Goal: Information Seeking & Learning: Learn about a topic

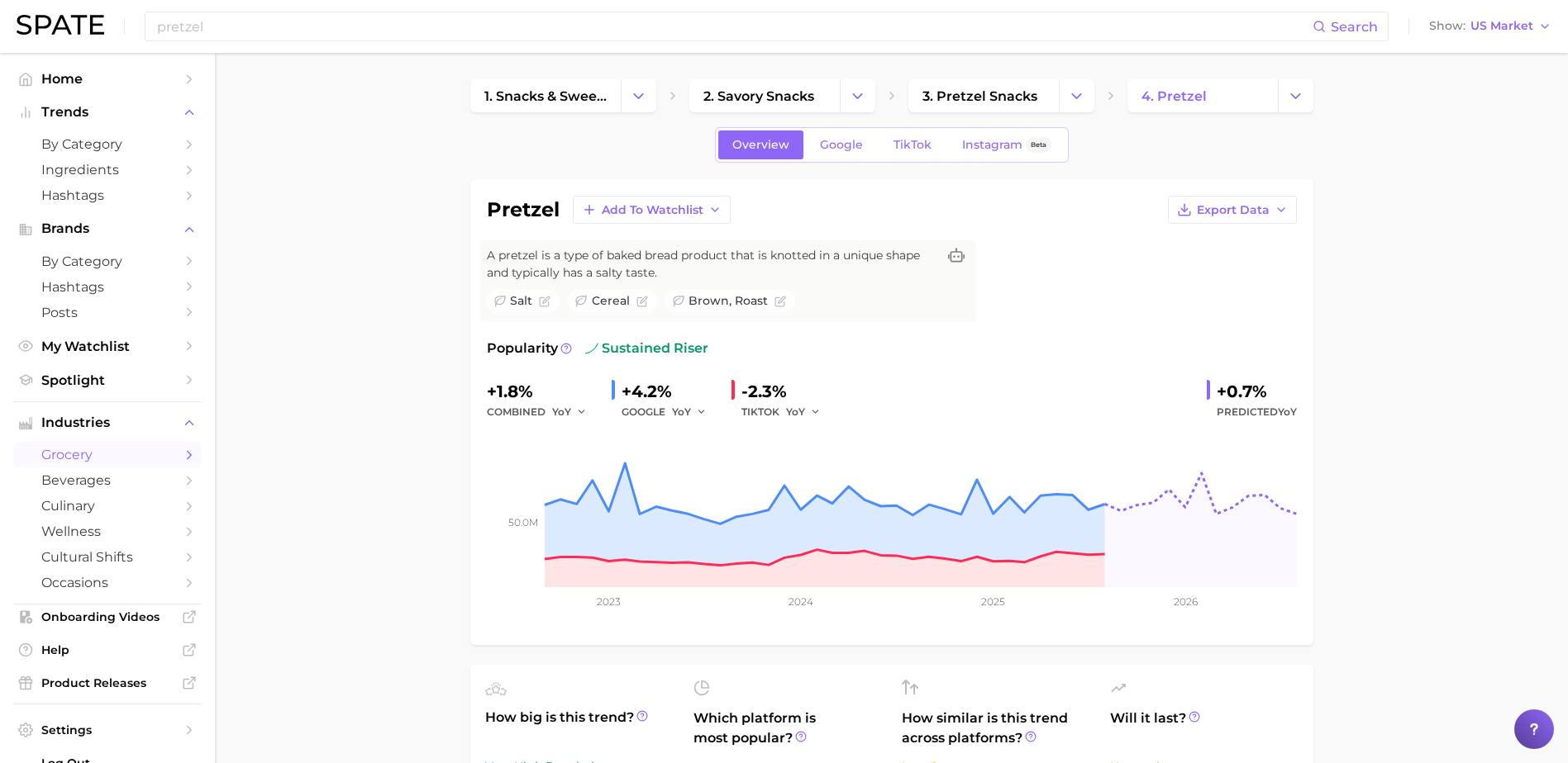
scroll to position [661, 0]
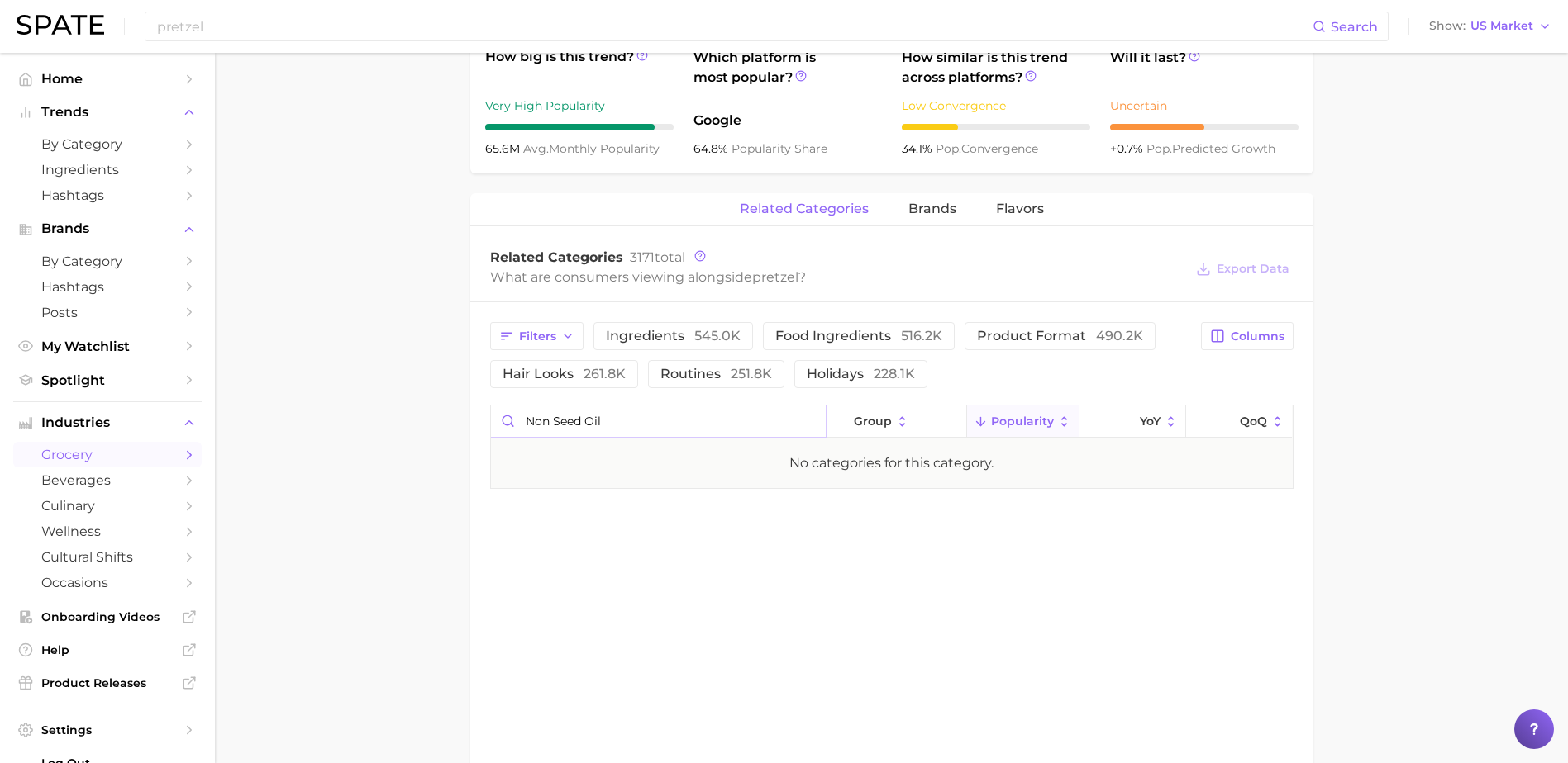
drag, startPoint x: 593, startPoint y: 426, endPoint x: 486, endPoint y: 417, distance: 107.4
click at [486, 417] on div "Filters ingredients 545.0k food ingredients 516.2k product format 490.2k hair l…" at bounding box center [892, 405] width 843 height 206
drag, startPoint x: 588, startPoint y: 422, endPoint x: 457, endPoint y: 415, distance: 131.2
click at [457, 415] on main "1. snacks & sweets 2. savory snacks 3. pretzel snacks 4. pretzel Overview Googl…" at bounding box center [892, 162] width 1353 height 1541
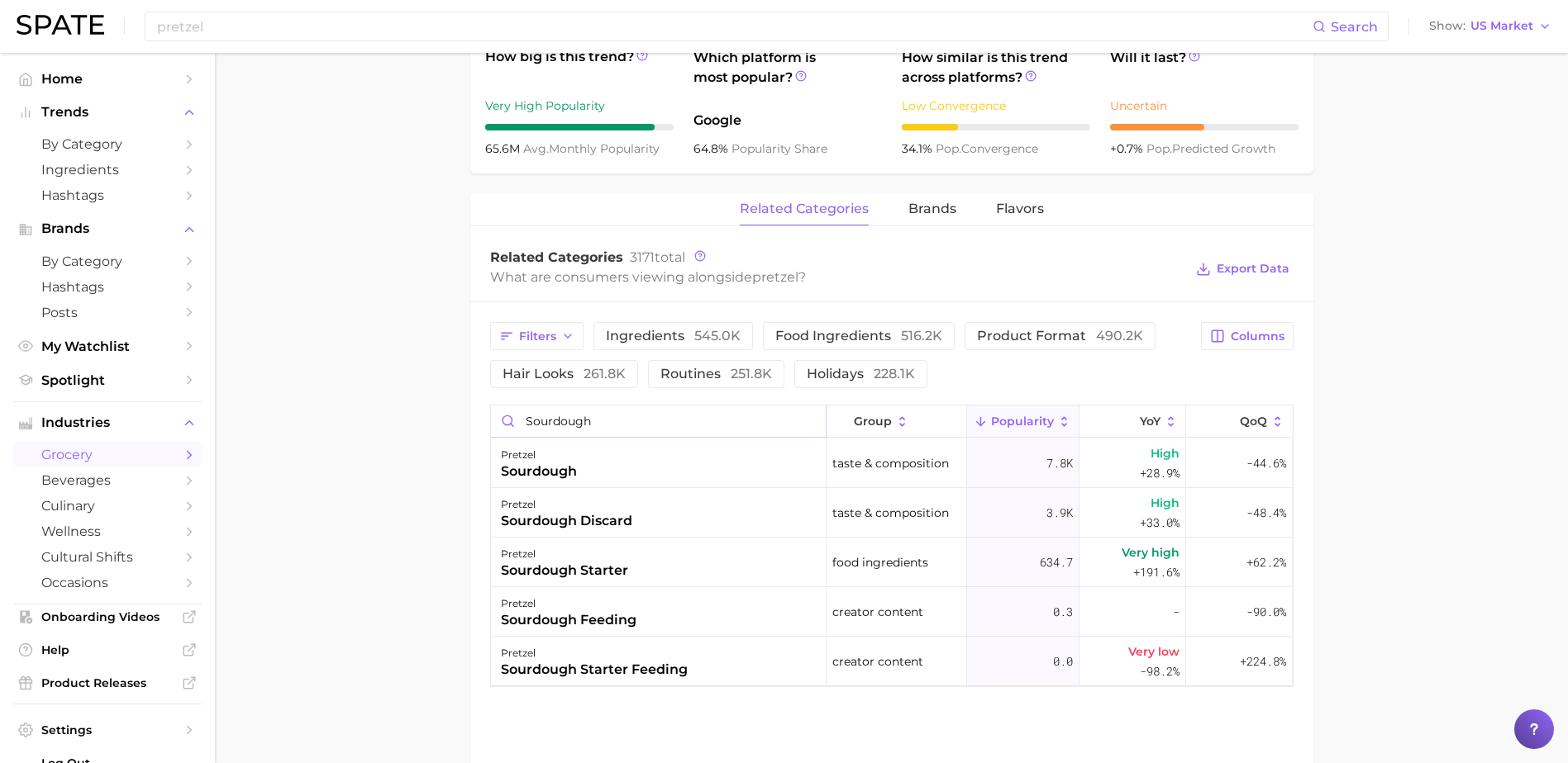
drag, startPoint x: 601, startPoint y: 418, endPoint x: 491, endPoint y: 414, distance: 110.1
click at [491, 414] on input "sourdough" at bounding box center [658, 421] width 335 height 31
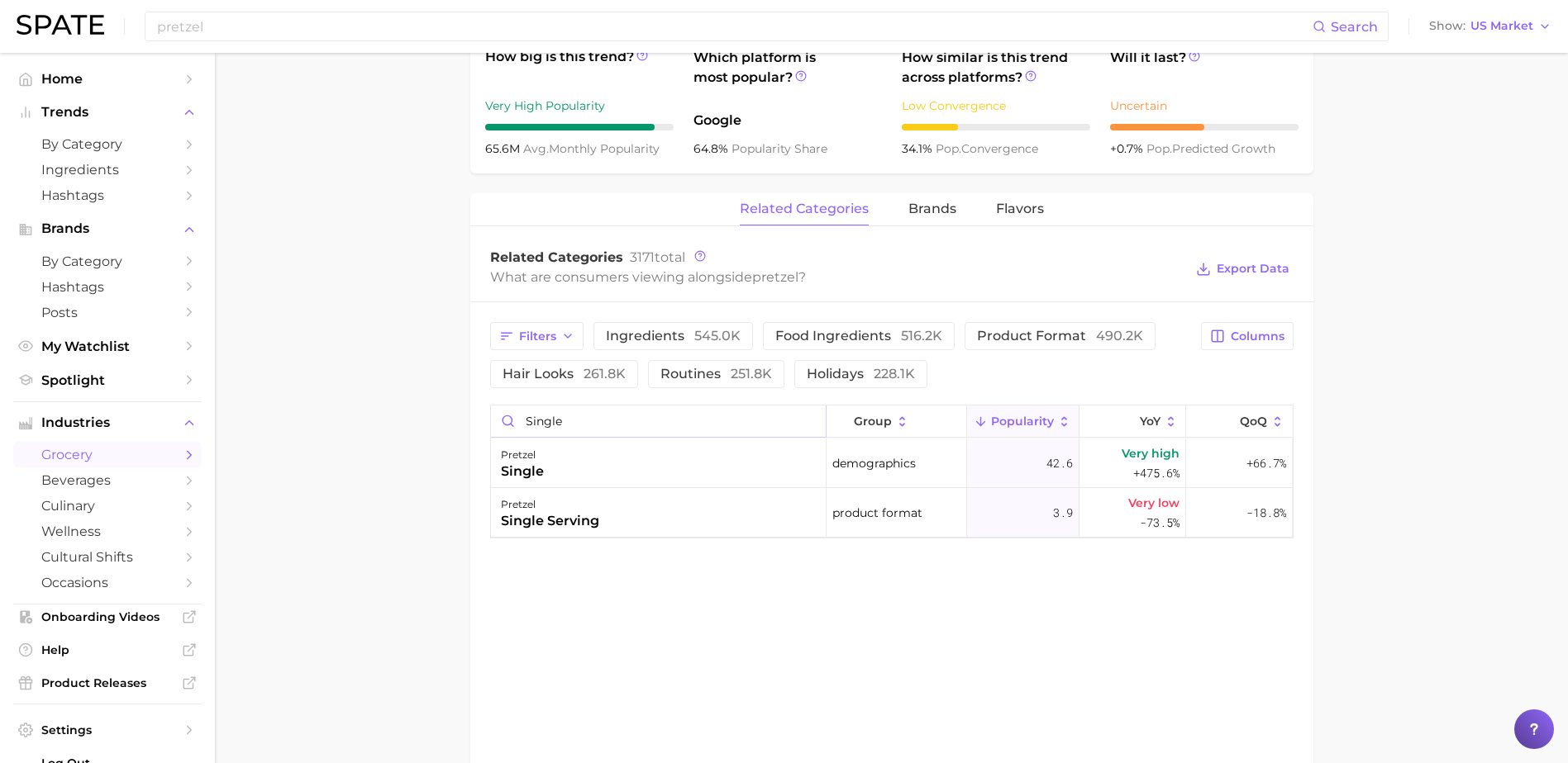
drag, startPoint x: 564, startPoint y: 424, endPoint x: 460, endPoint y: 413, distance: 104.6
click at [460, 413] on main "1. snacks & sweets 2. savory snacks 3. pretzel snacks 4. pretzel Overview Googl…" at bounding box center [892, 162] width 1353 height 1541
type input "p"
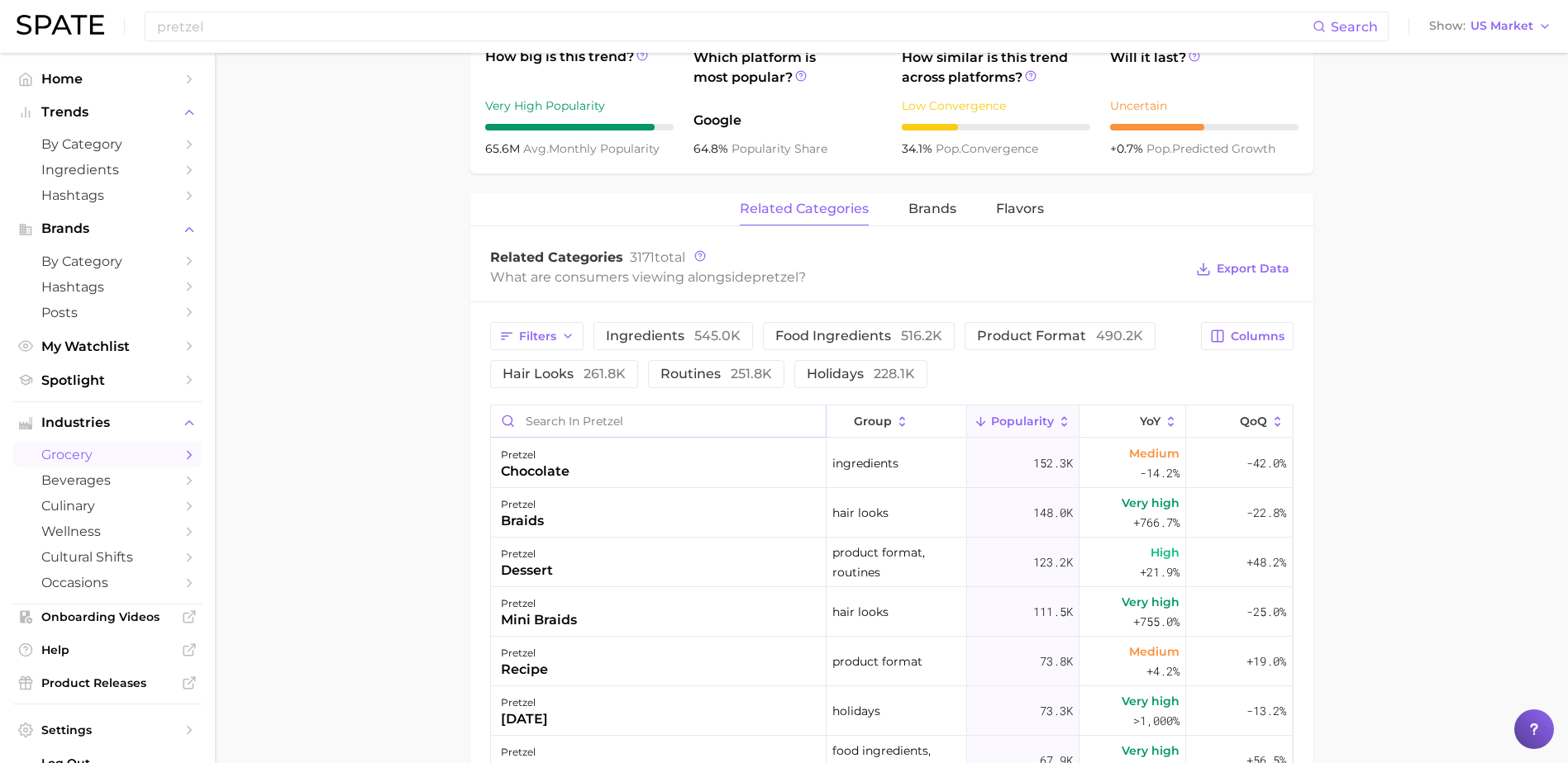
click at [540, 417] on input "Search in pretzel" at bounding box center [658, 421] width 335 height 31
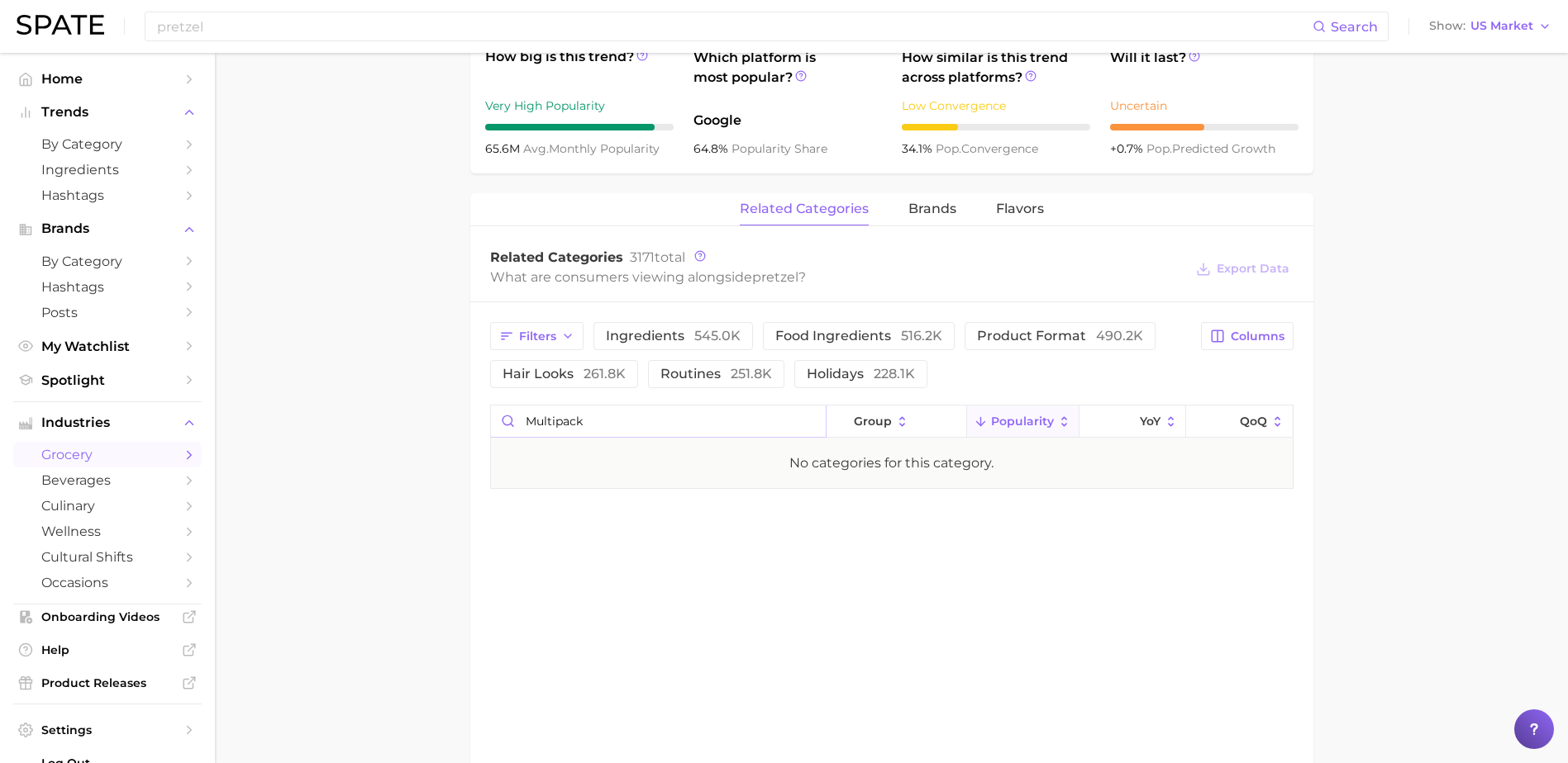
drag, startPoint x: 612, startPoint y: 429, endPoint x: 565, endPoint y: 427, distance: 47.0
click at [565, 427] on input "multipack" at bounding box center [658, 421] width 335 height 31
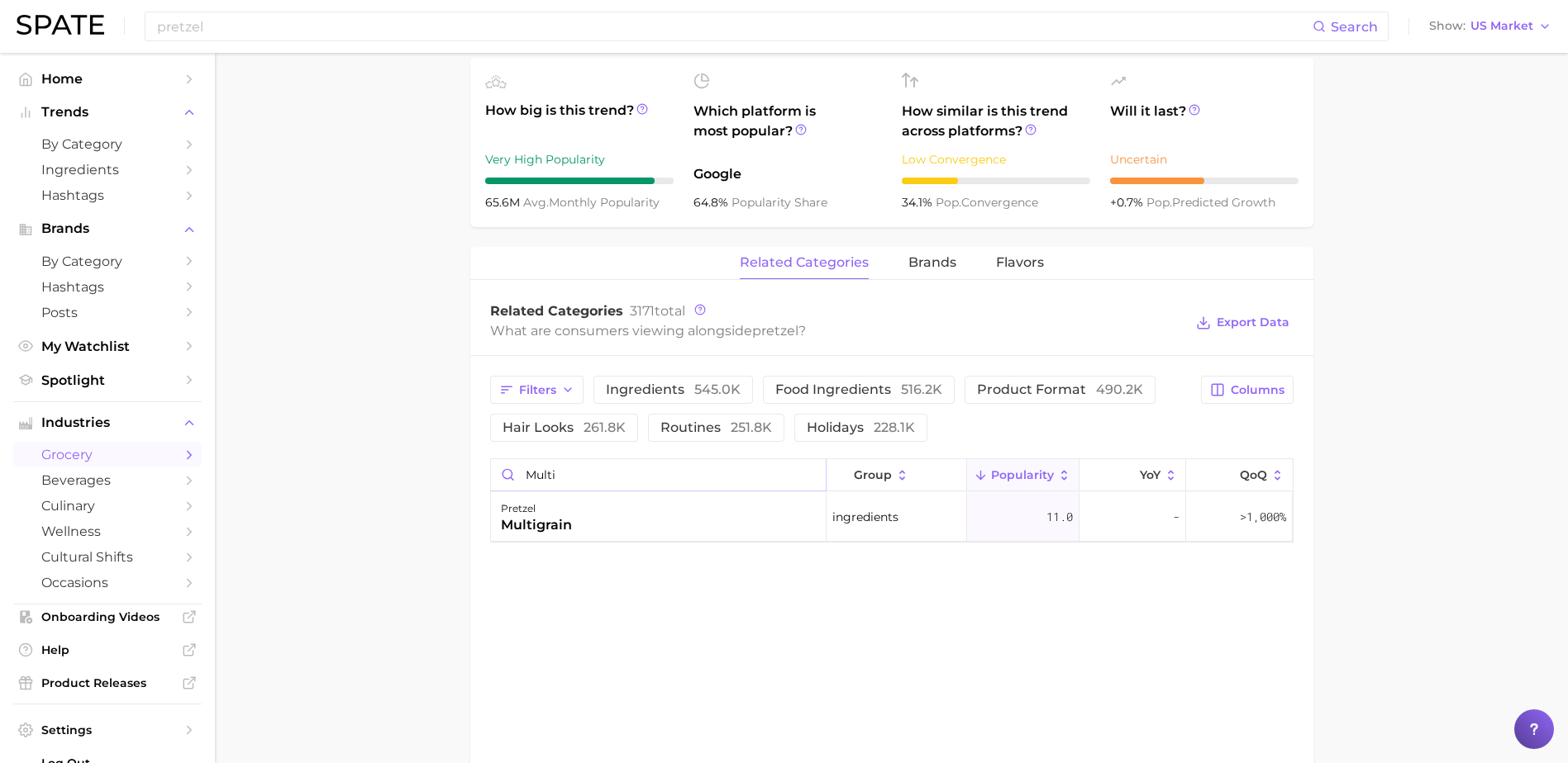
scroll to position [578, 0]
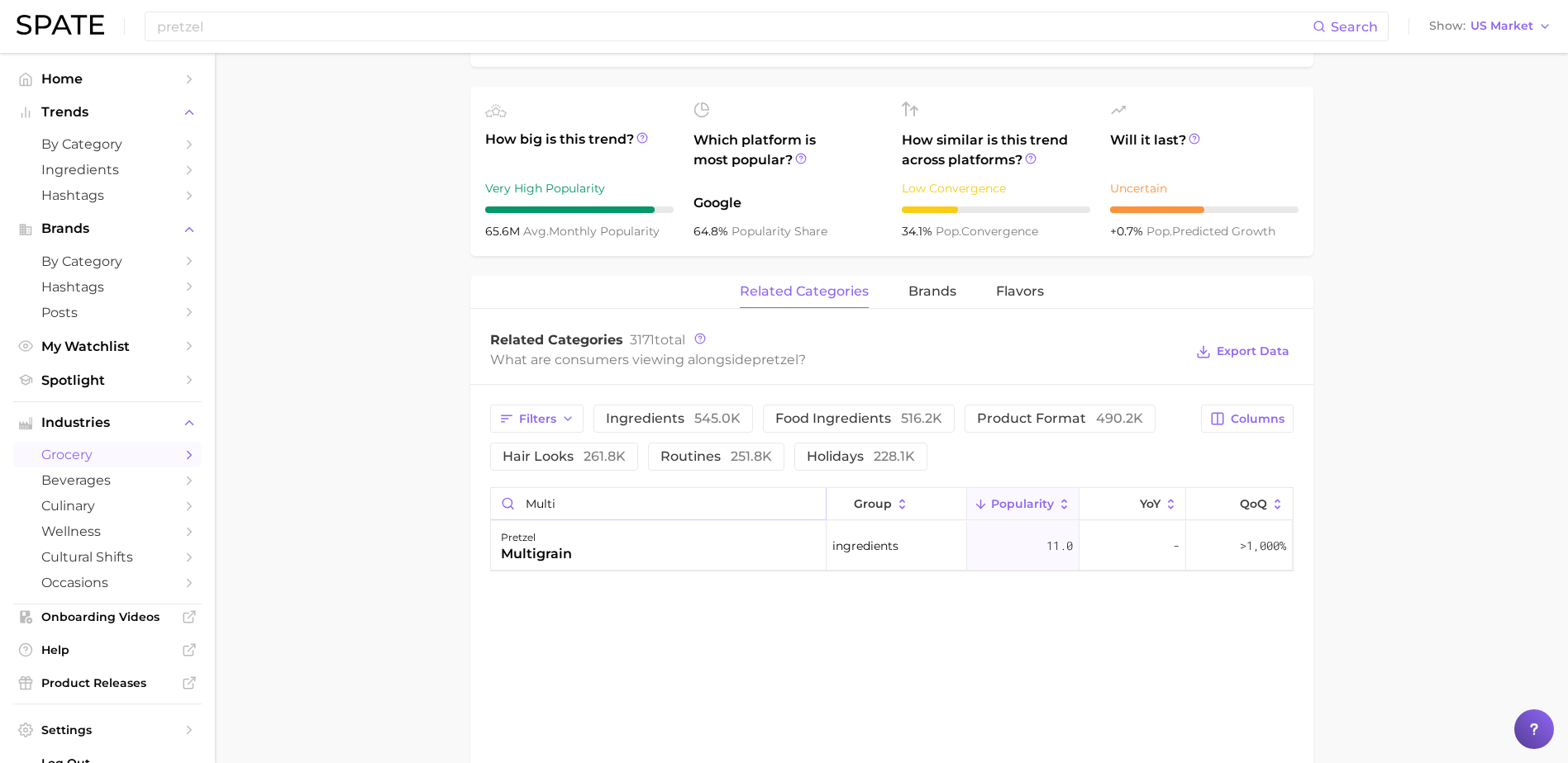
type input "multi"
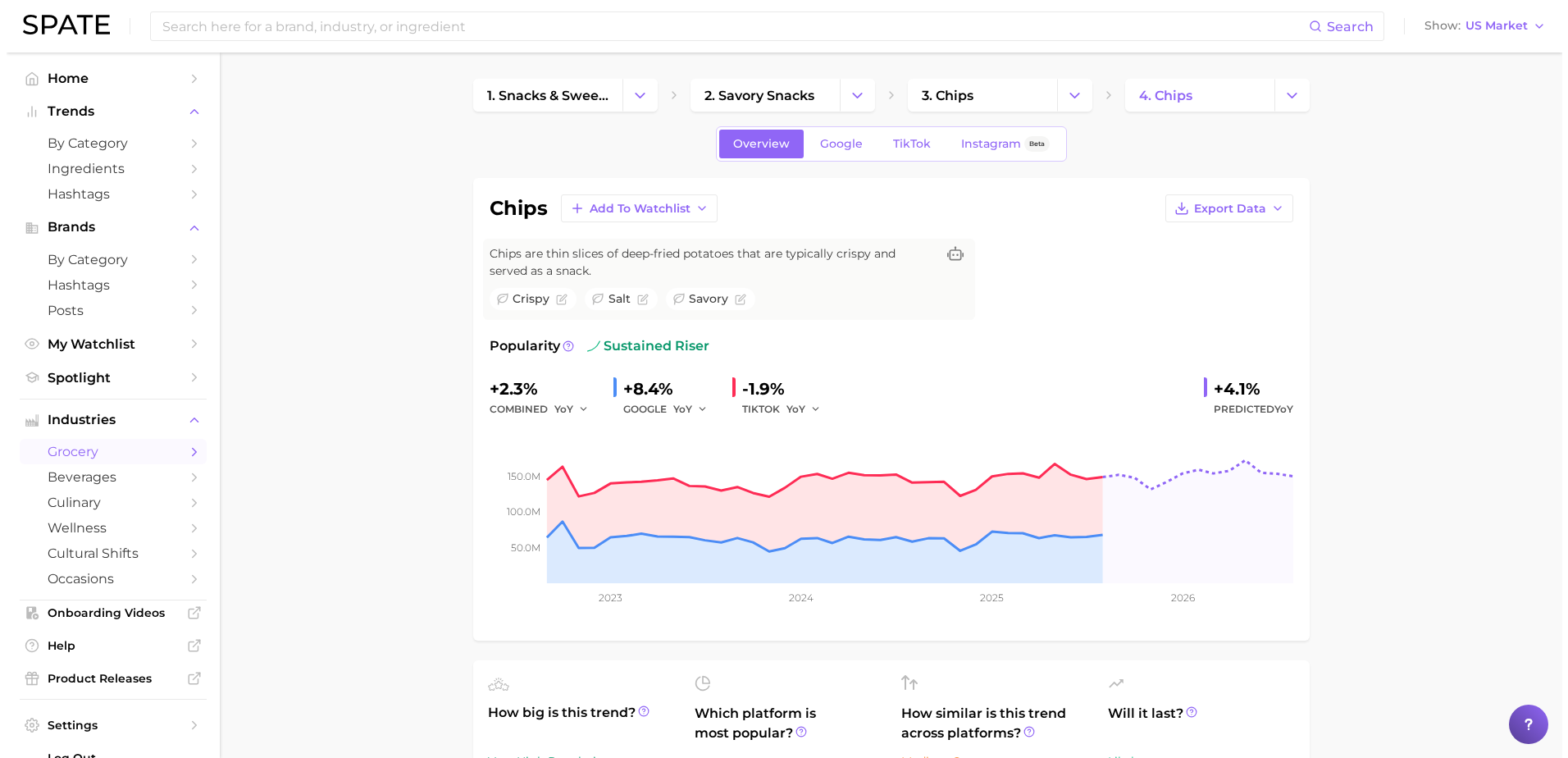
scroll to position [791, 0]
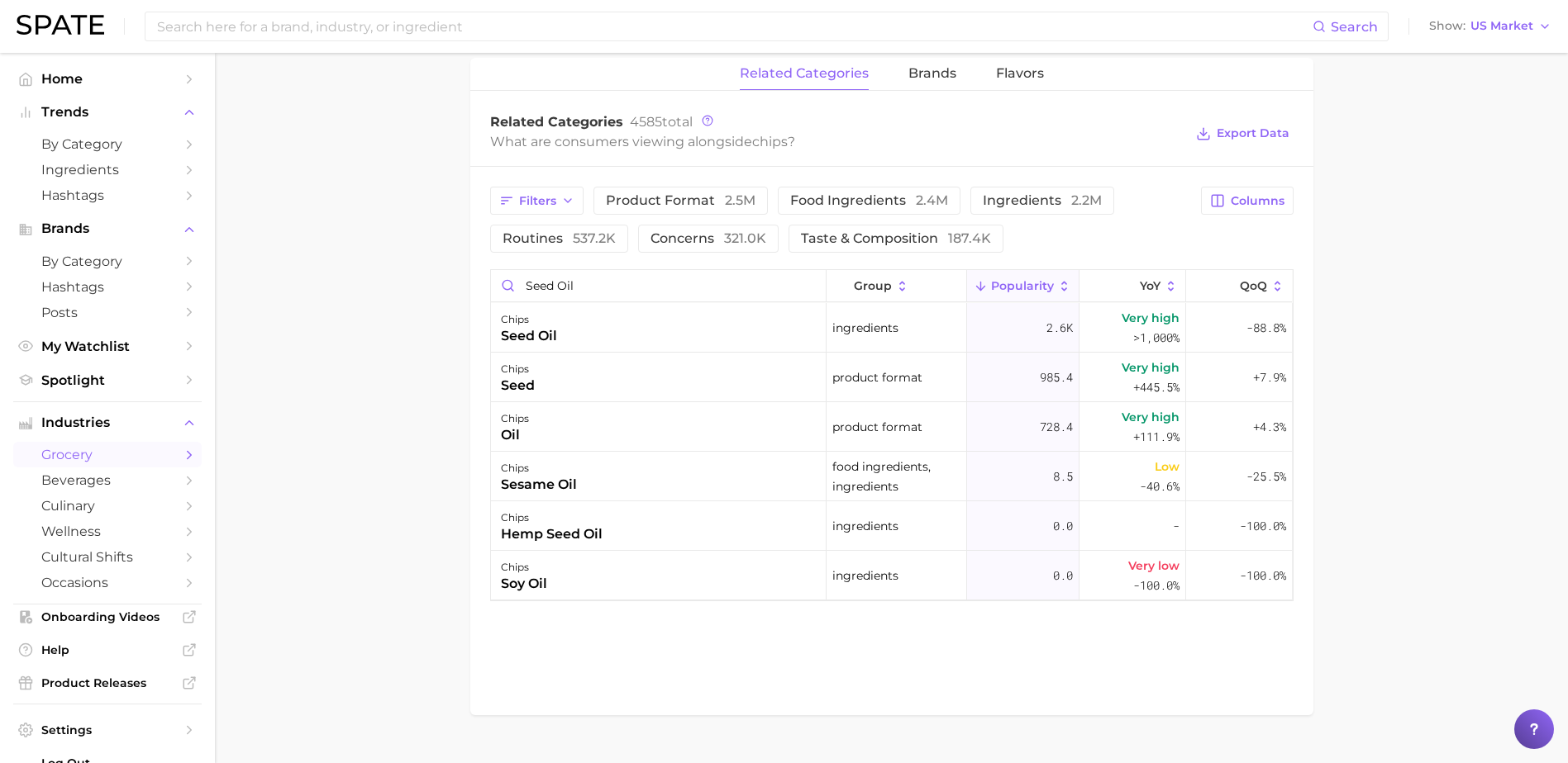
drag, startPoint x: 575, startPoint y: 290, endPoint x: 446, endPoint y: 284, distance: 129.1
click at [446, 284] on main "1. snacks & sweets 2. savory snacks 3. chips 4. chips Overview Google TikTok In…" at bounding box center [892, 27] width 1353 height 1541
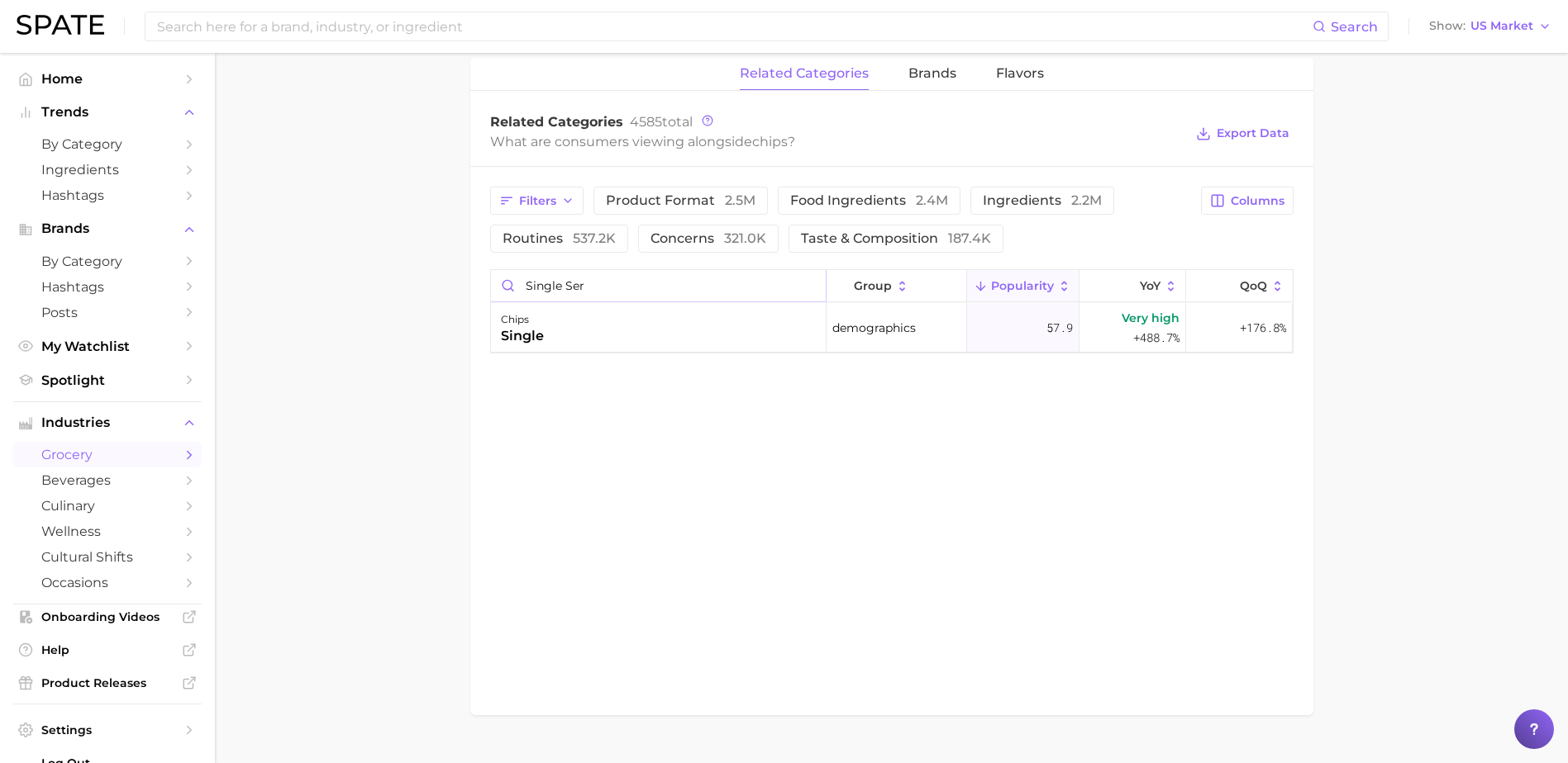
drag, startPoint x: 551, startPoint y: 289, endPoint x: 503, endPoint y: 281, distance: 48.7
click at [503, 281] on input "single ser" at bounding box center [658, 285] width 335 height 31
type input "p"
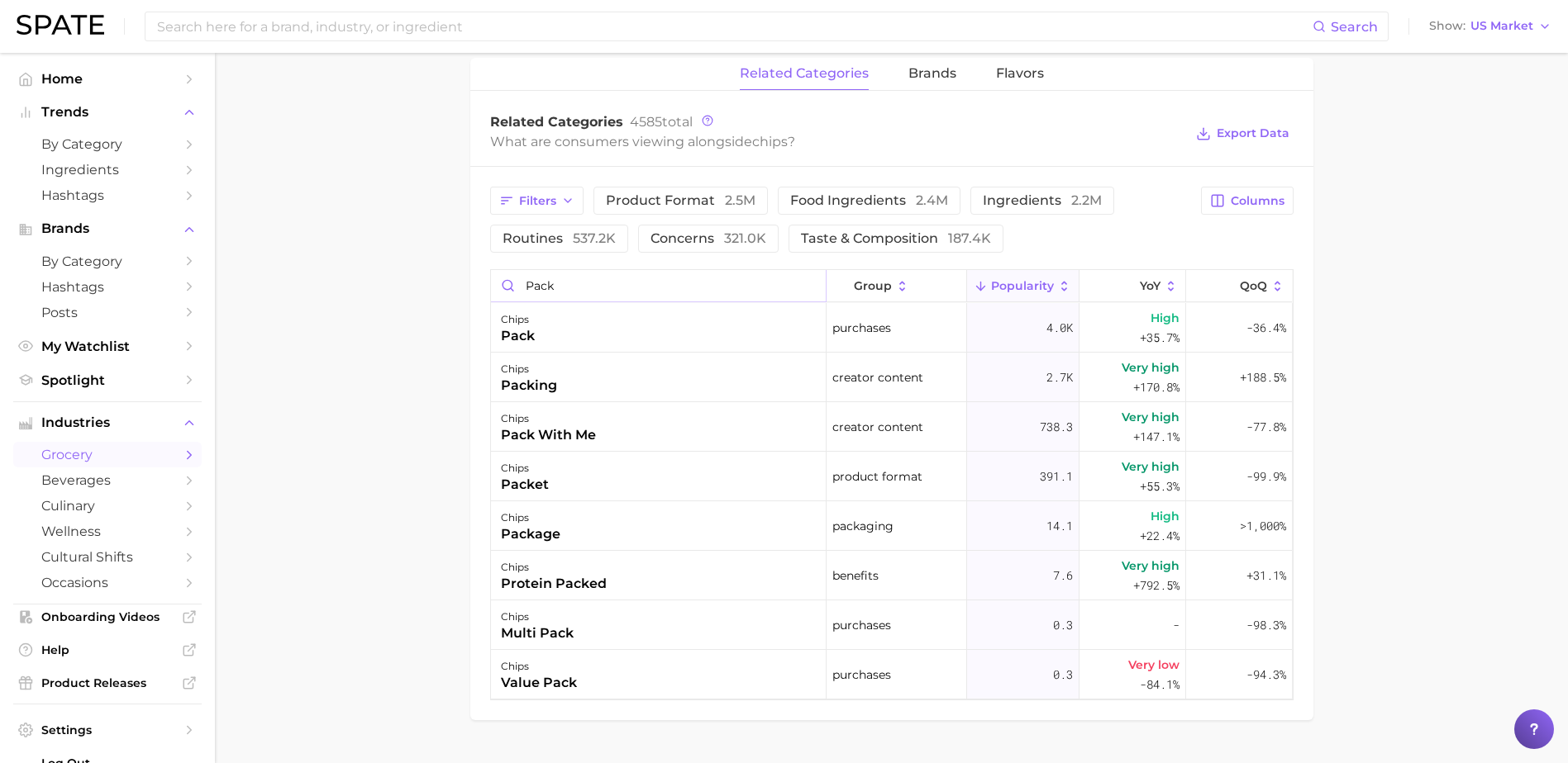
drag, startPoint x: 550, startPoint y: 284, endPoint x: 488, endPoint y: 289, distance: 62.2
click at [488, 289] on div "Filters product format 2.5m food ingredients 2.4m ingredients 2.2m routines 537…" at bounding box center [892, 443] width 843 height 553
drag, startPoint x: 513, startPoint y: 289, endPoint x: 471, endPoint y: 282, distance: 42.6
click at [472, 282] on div "Filters product format 2.5m food ingredients 2.4m ingredients 2.2m routines 537…" at bounding box center [892, 443] width 843 height 553
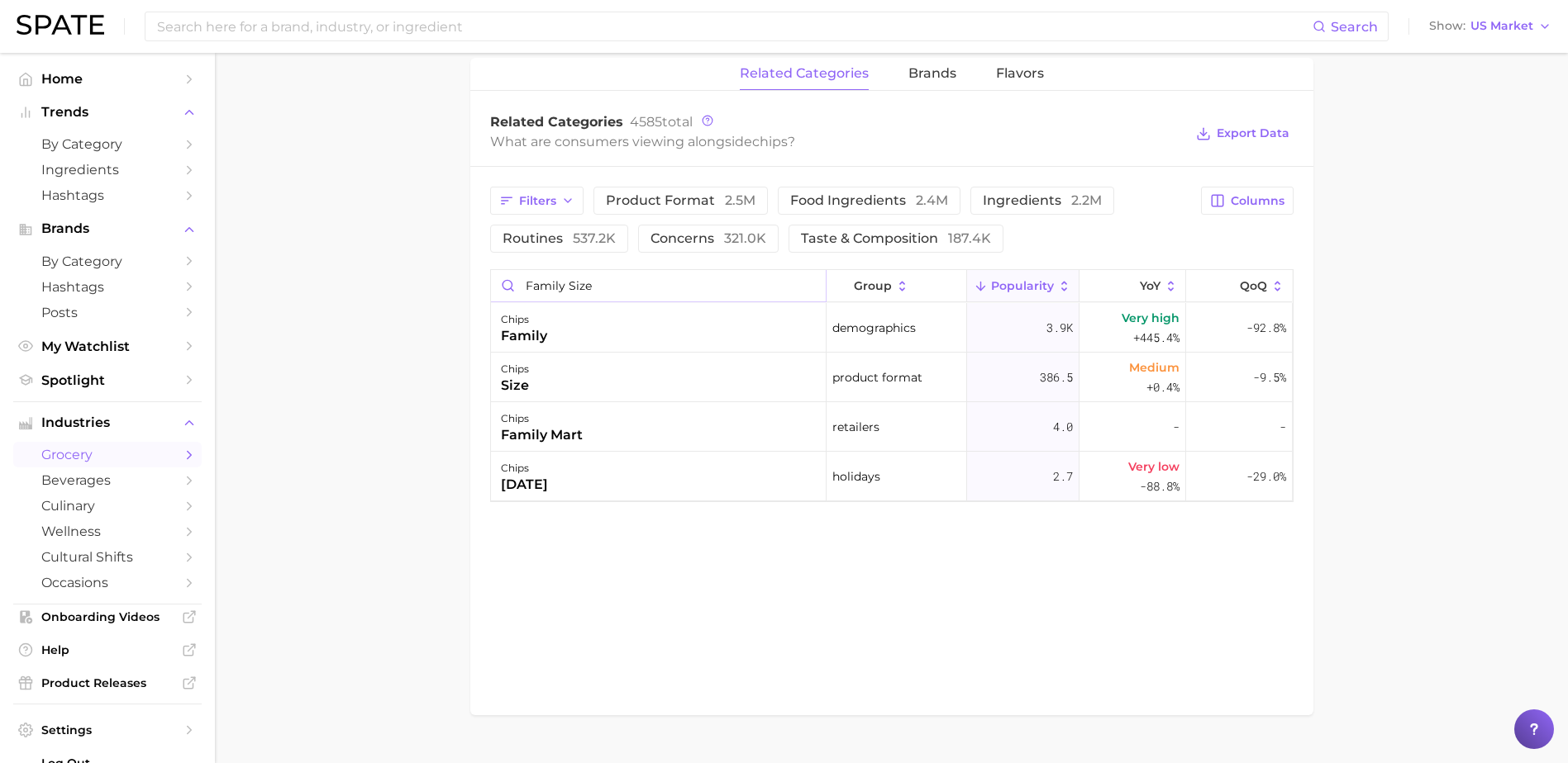
drag, startPoint x: 589, startPoint y: 282, endPoint x: 463, endPoint y: 278, distance: 126.1
click at [463, 278] on main "1. snacks & sweets 2. savory snacks 3. chips 4. chips Overview Google TikTok In…" at bounding box center [892, 27] width 1353 height 1541
drag, startPoint x: 602, startPoint y: 284, endPoint x: 494, endPoint y: 267, distance: 109.3
click at [494, 267] on div "Filters product format 2.5m food ingredients 2.4m ingredients 2.2m routines 537…" at bounding box center [892, 295] width 843 height 256
click at [592, 418] on div "chips multi pack" at bounding box center [658, 427] width 335 height 49
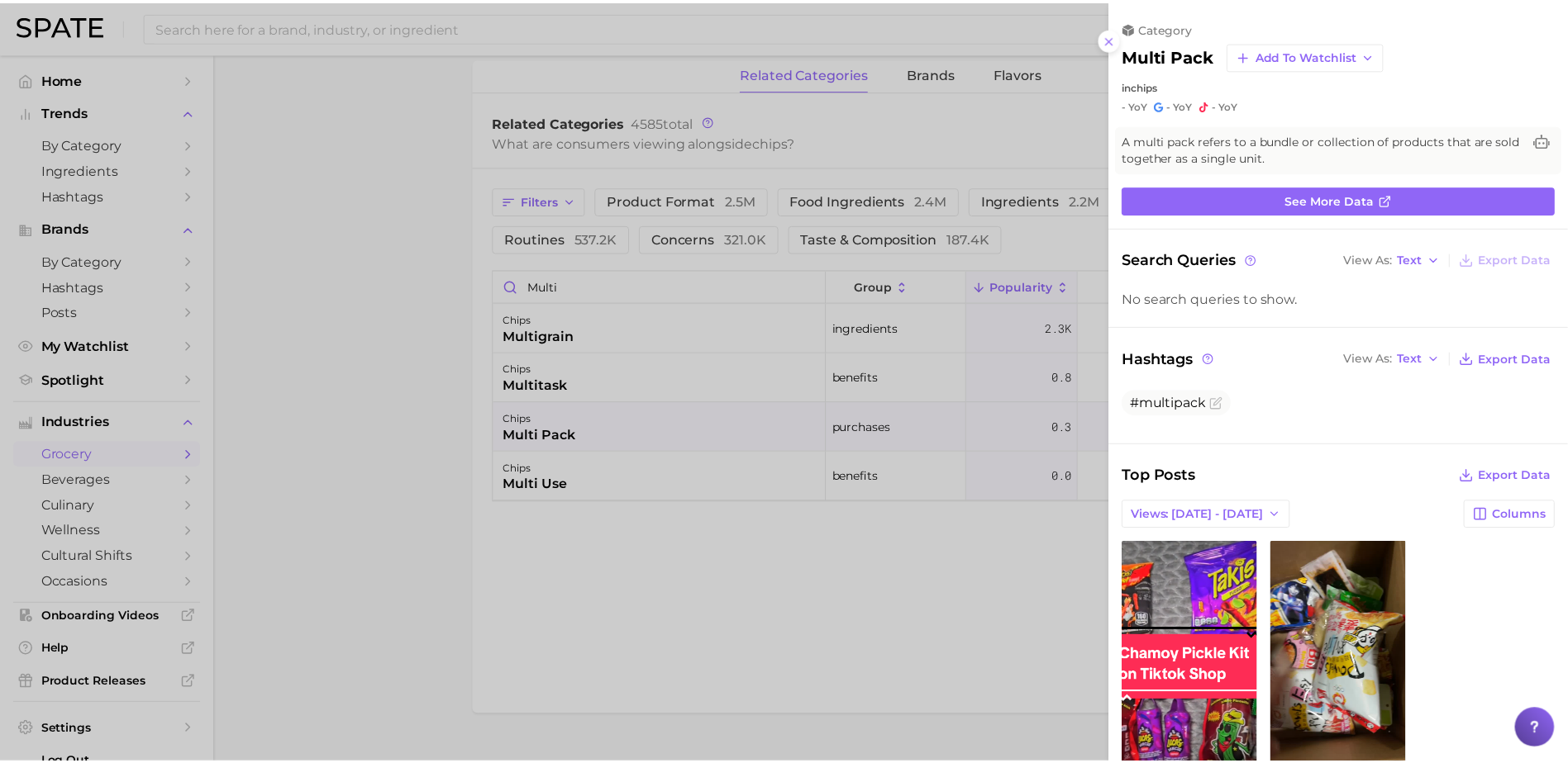
scroll to position [0, 0]
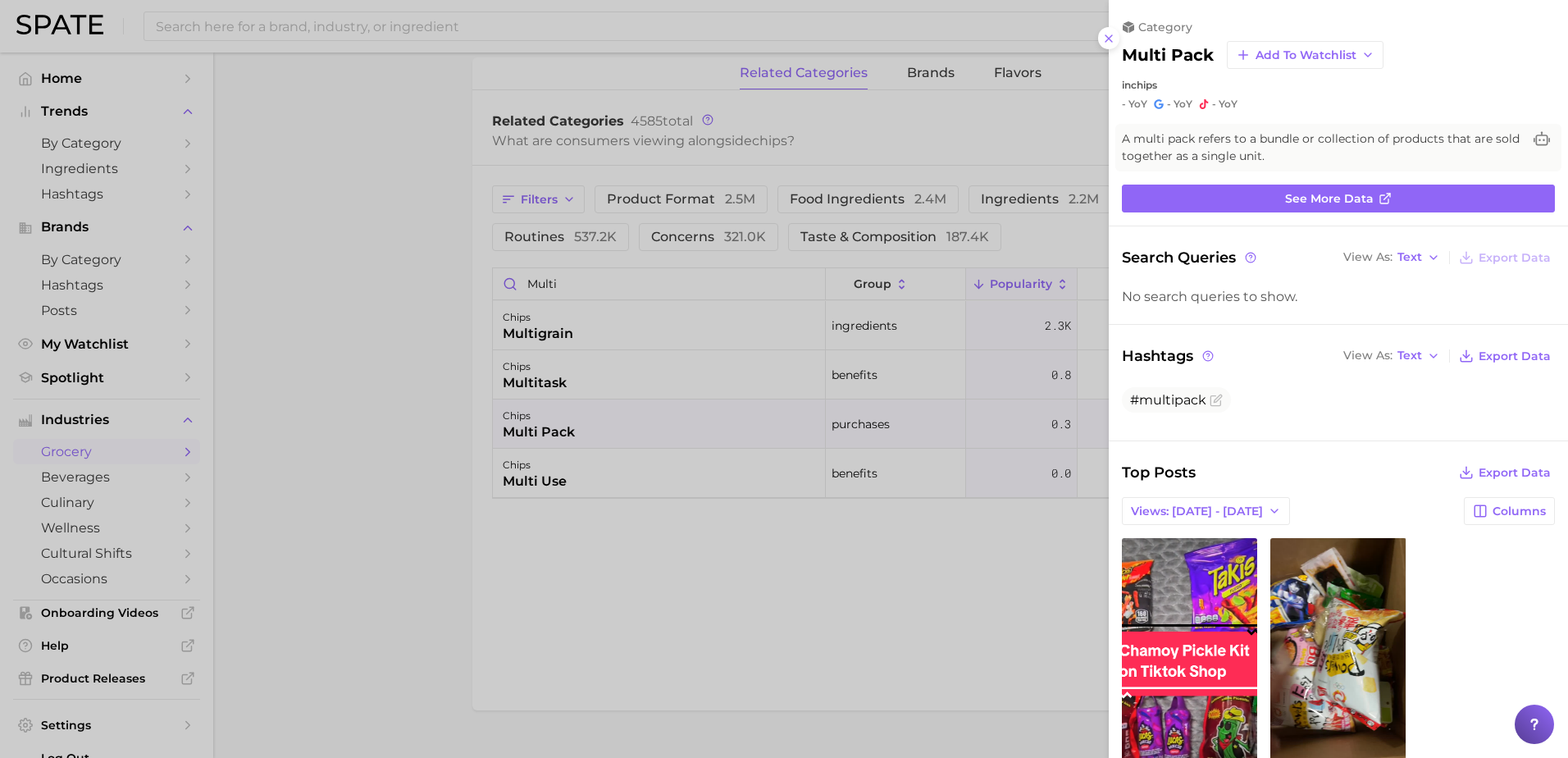
click at [573, 282] on div at bounding box center [784, 379] width 1568 height 758
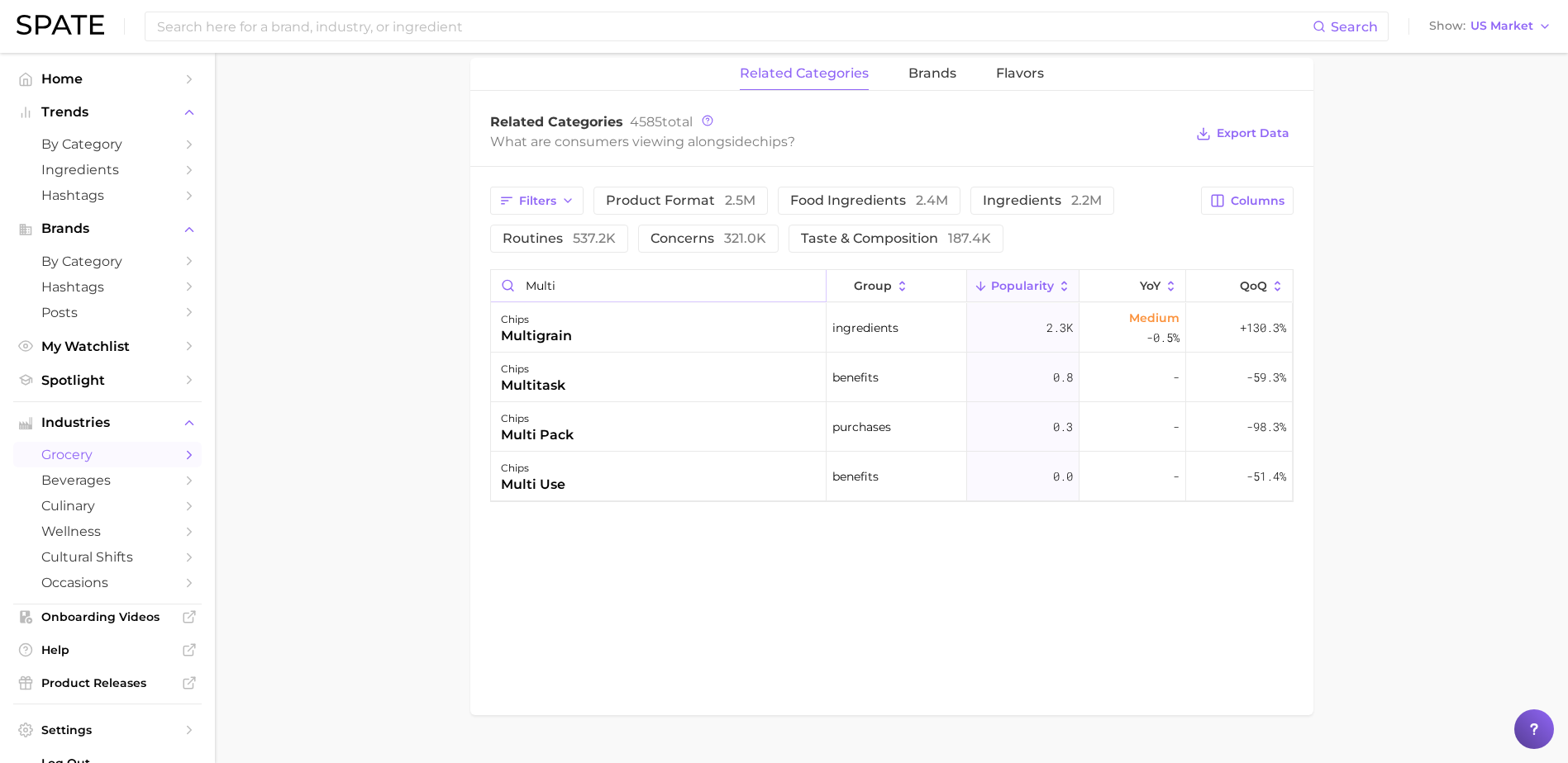
drag, startPoint x: 564, startPoint y: 286, endPoint x: 509, endPoint y: 289, distance: 55.1
click at [509, 289] on input "multi" at bounding box center [658, 285] width 335 height 31
type input "r"
type input "snack tray"
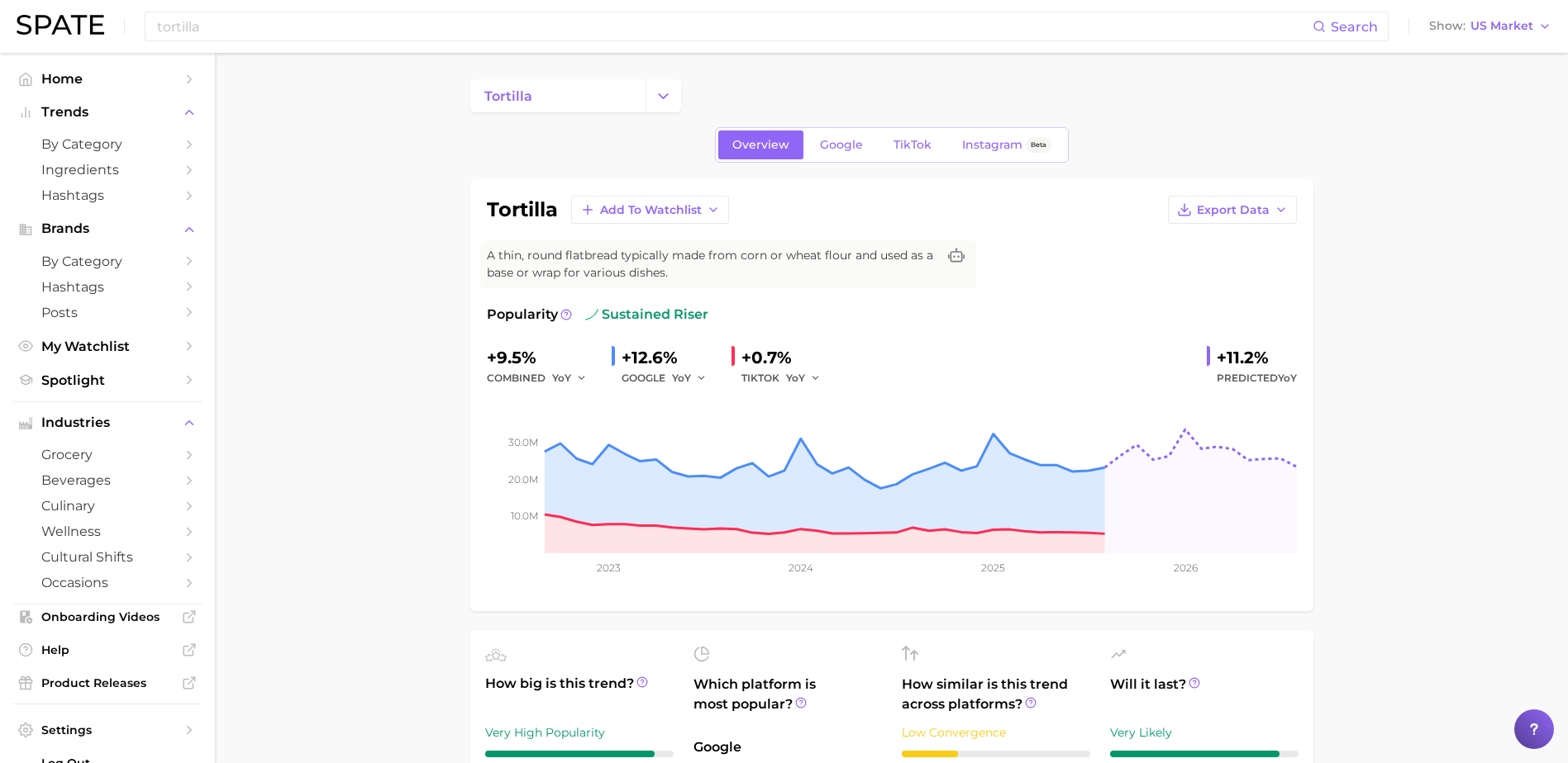
scroll to position [571, 0]
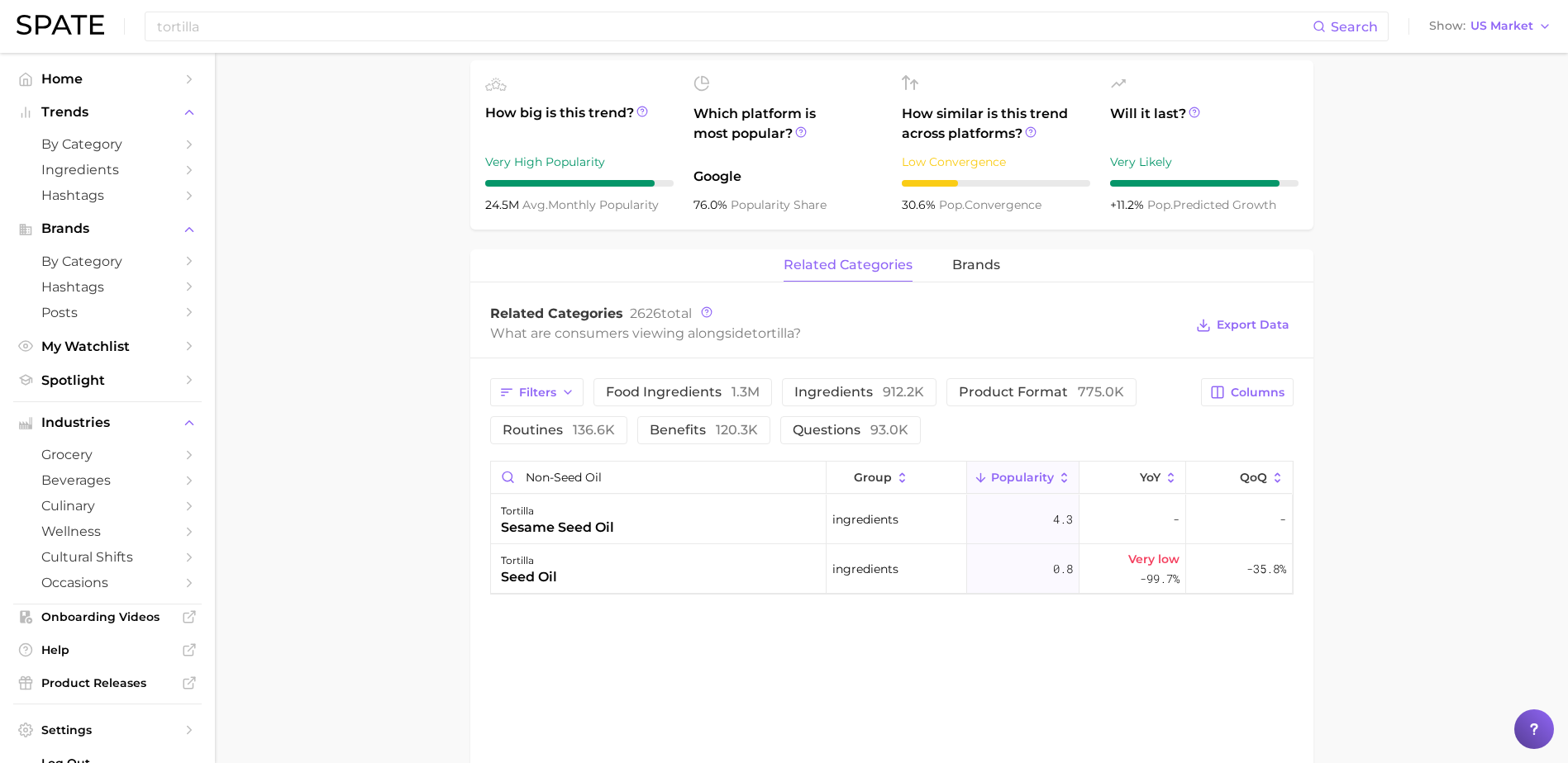
drag, startPoint x: 622, startPoint y: 471, endPoint x: 475, endPoint y: 476, distance: 147.1
click at [475, 476] on div "Filters food ingredients 1.3m ingredients 912.2k product format 775.0k routines…" at bounding box center [892, 487] width 843 height 256
type input "multi"
